Goal: Navigation & Orientation: Understand site structure

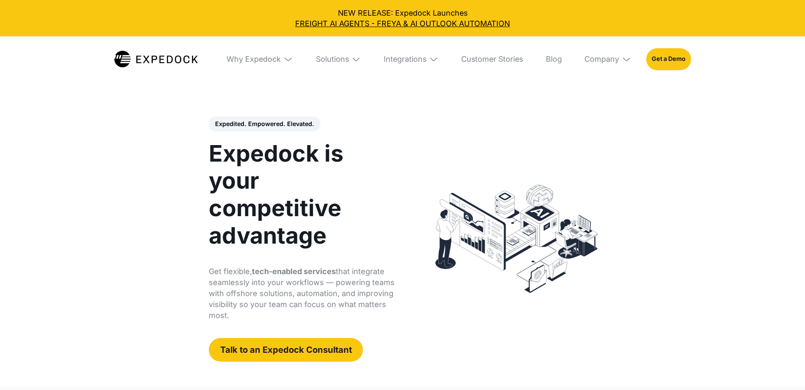
select select
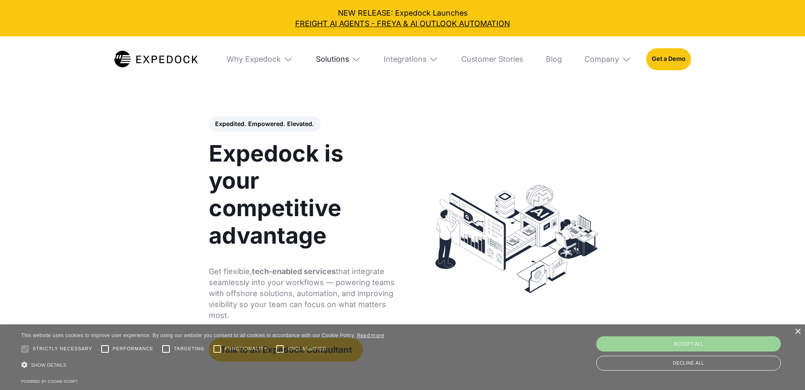
click at [260, 64] on div "Why Expedock" at bounding box center [254, 59] width 54 height 9
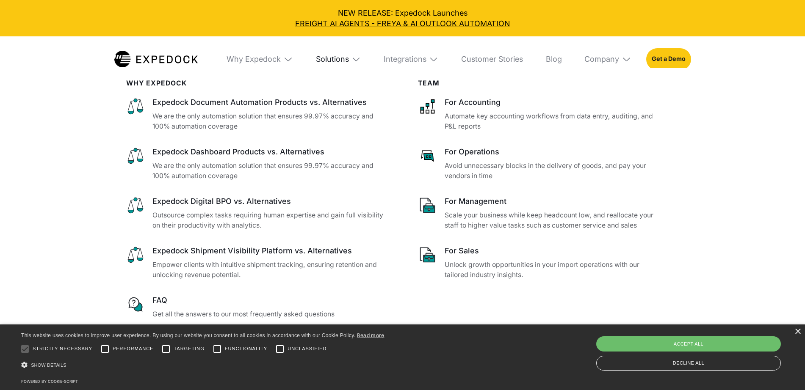
click at [329, 58] on div "Solutions" at bounding box center [332, 59] width 33 height 9
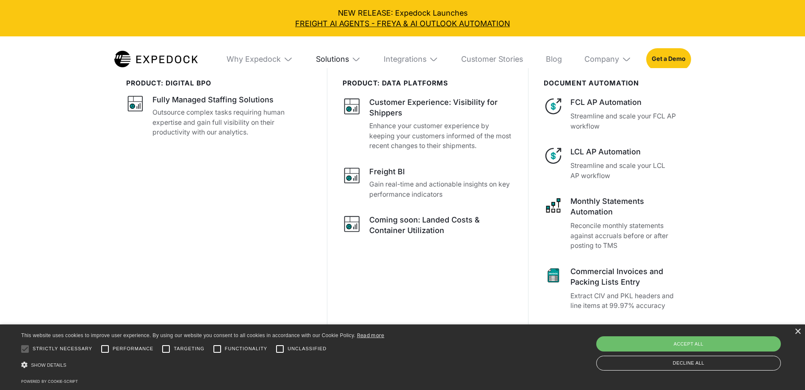
click at [335, 55] on div "Solutions" at bounding box center [332, 59] width 33 height 9
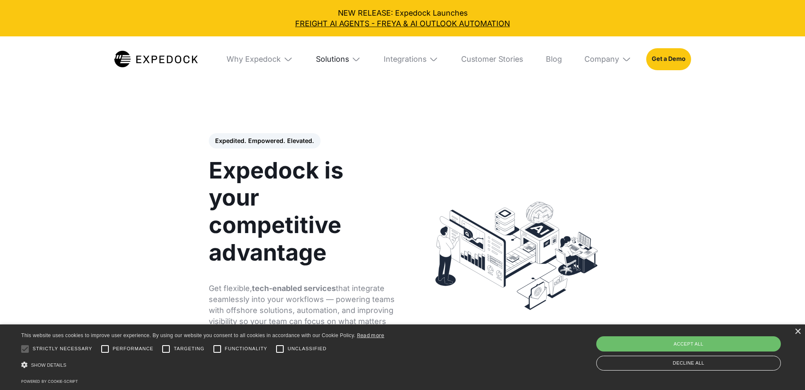
click at [329, 63] on div "Solutions" at bounding box center [332, 59] width 33 height 9
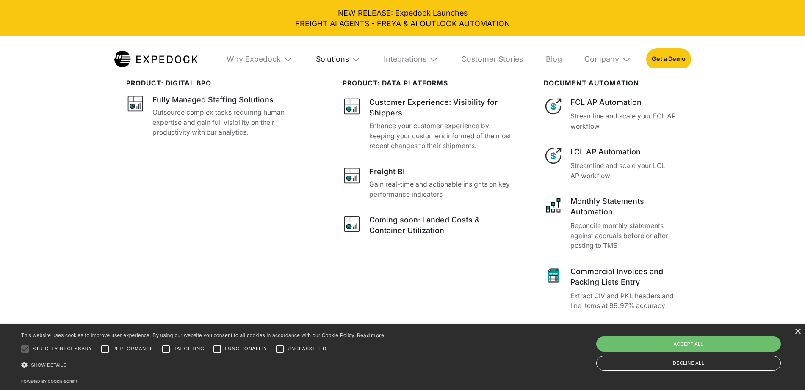
click at [332, 57] on div "Solutions" at bounding box center [332, 59] width 33 height 9
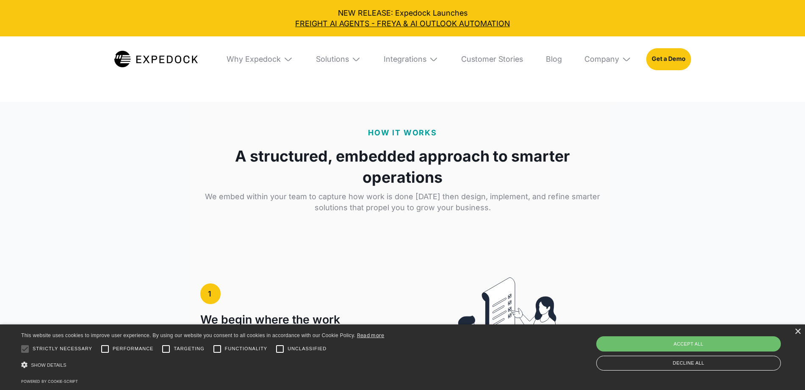
scroll to position [1321, 0]
